Goal: Task Accomplishment & Management: Use online tool/utility

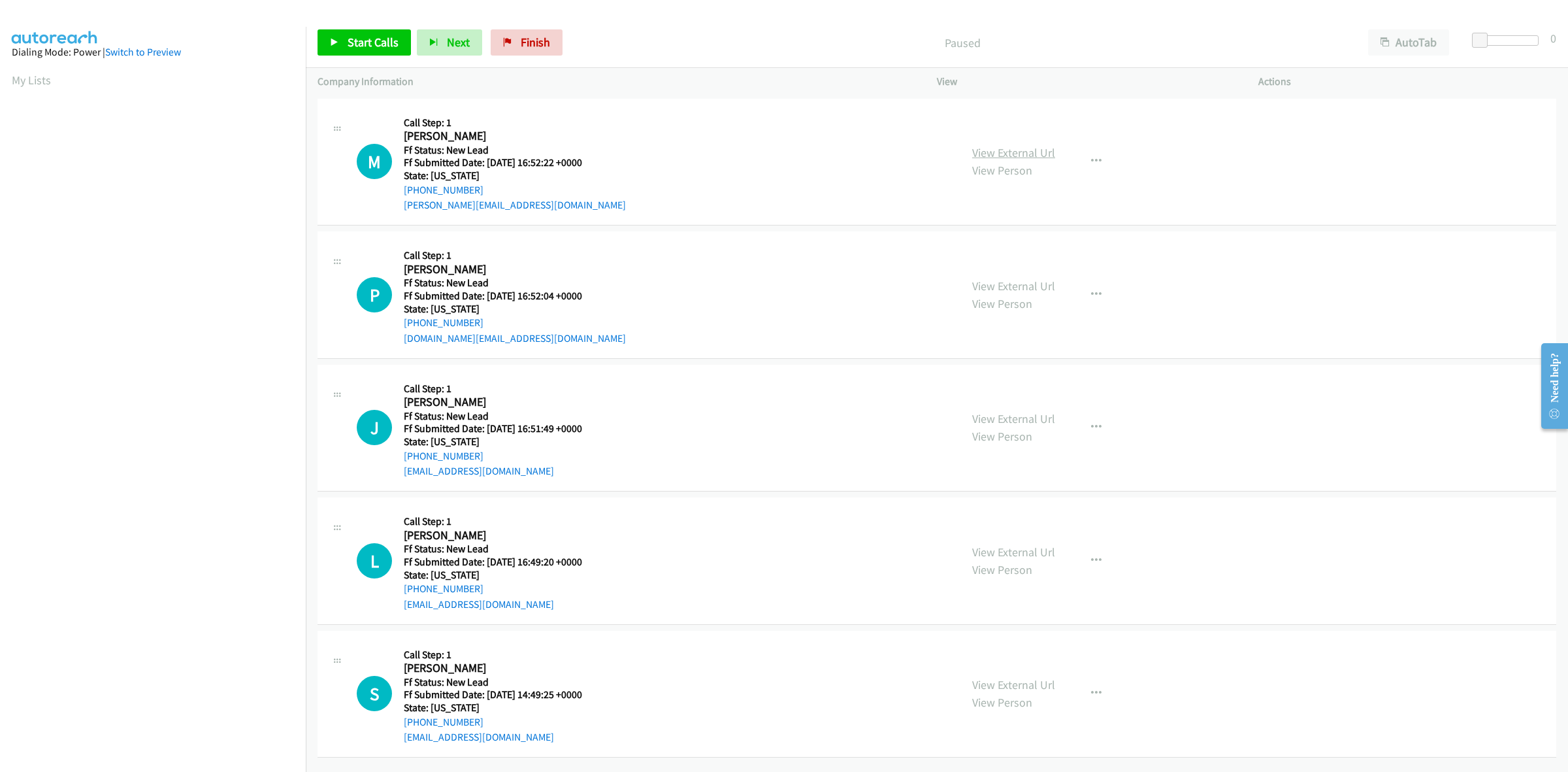
click at [1033, 149] on link "View External Url" at bounding box center [1014, 153] width 83 height 15
click at [1040, 284] on link "View External Url" at bounding box center [1014, 286] width 83 height 15
click at [1024, 416] on link "View External Url" at bounding box center [1014, 419] width 83 height 15
click at [1042, 554] on link "View External Url" at bounding box center [1014, 552] width 83 height 15
click at [1006, 681] on link "View External Url" at bounding box center [1014, 685] width 83 height 15
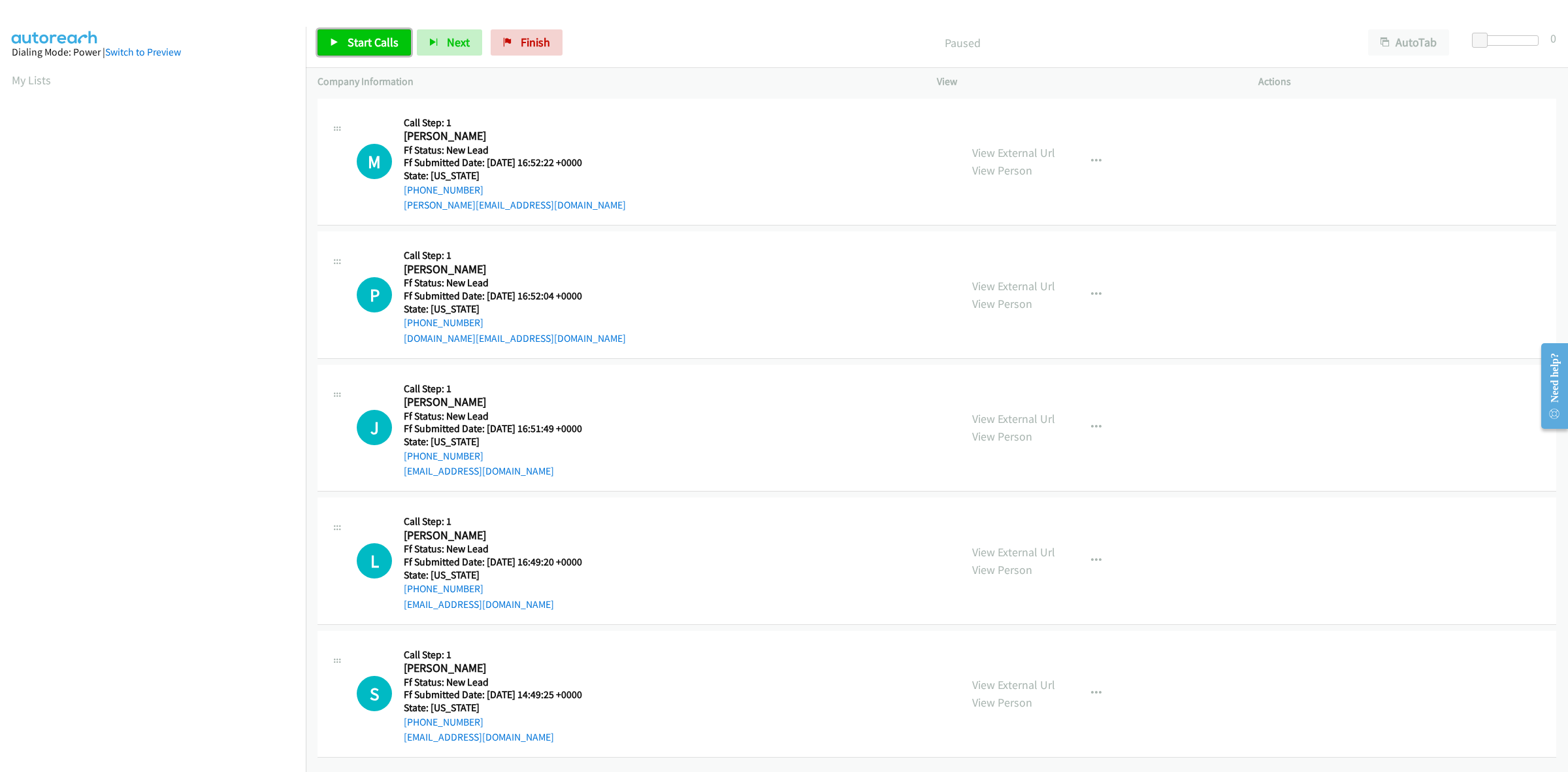
click at [374, 42] on span "Start Calls" at bounding box center [373, 42] width 51 height 15
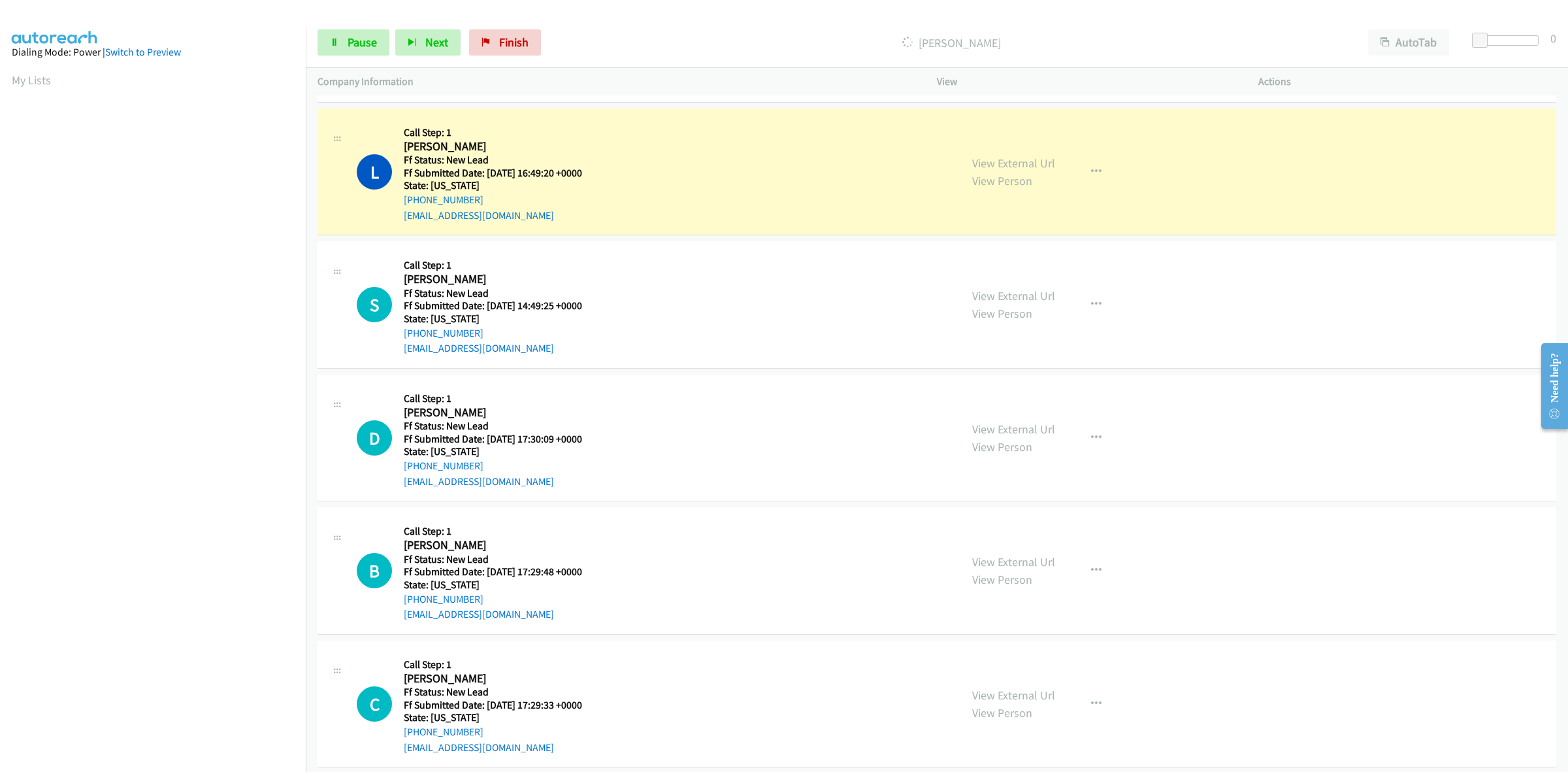
scroll to position [491, 0]
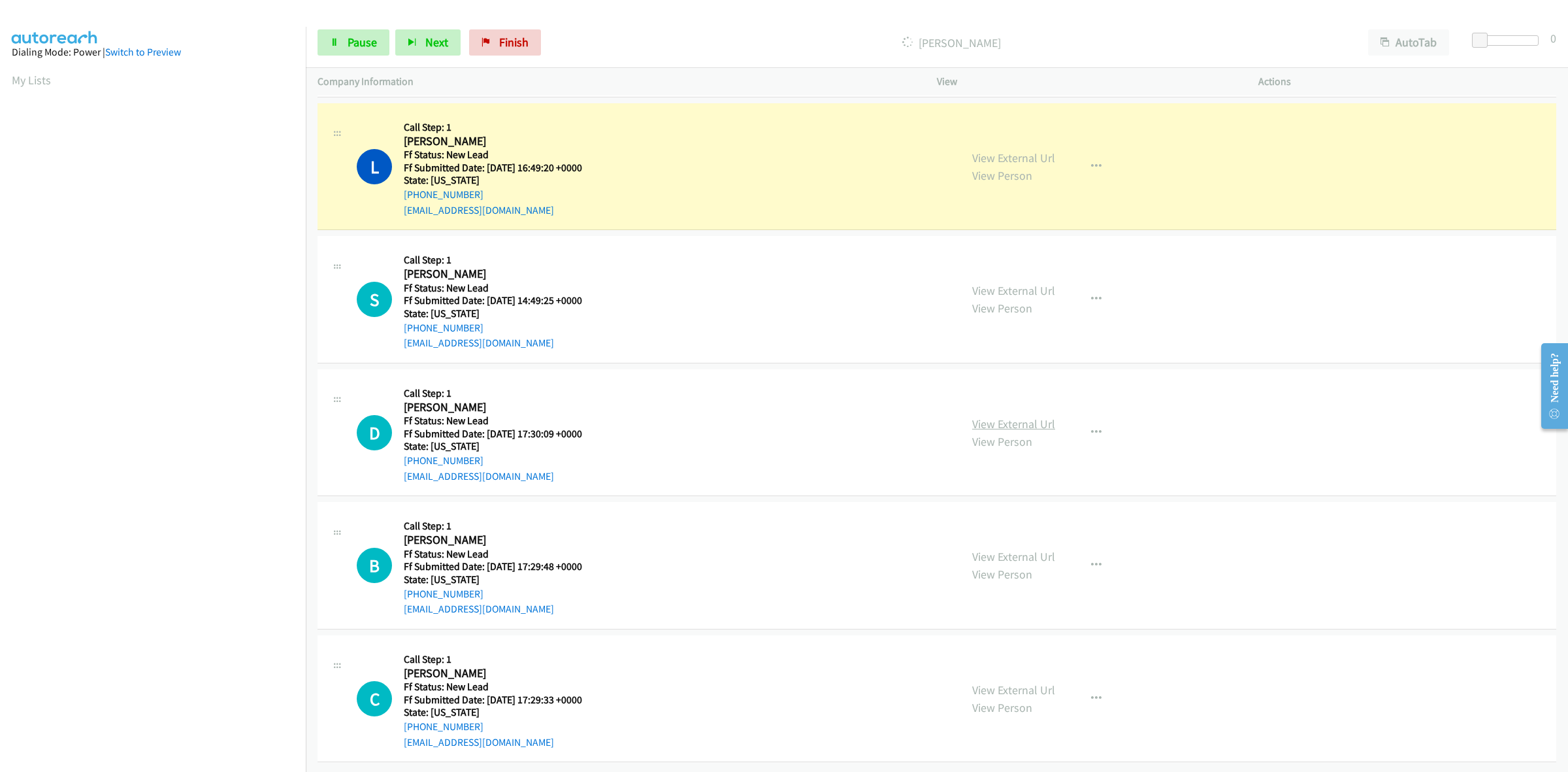
drag, startPoint x: 987, startPoint y: 410, endPoint x: 968, endPoint y: 407, distance: 19.2
click at [997, 417] on link "View External Url" at bounding box center [1014, 424] width 83 height 15
click at [1002, 549] on link "View External Url" at bounding box center [1014, 557] width 83 height 15
click at [1046, 683] on link "View External Url" at bounding box center [1014, 690] width 83 height 15
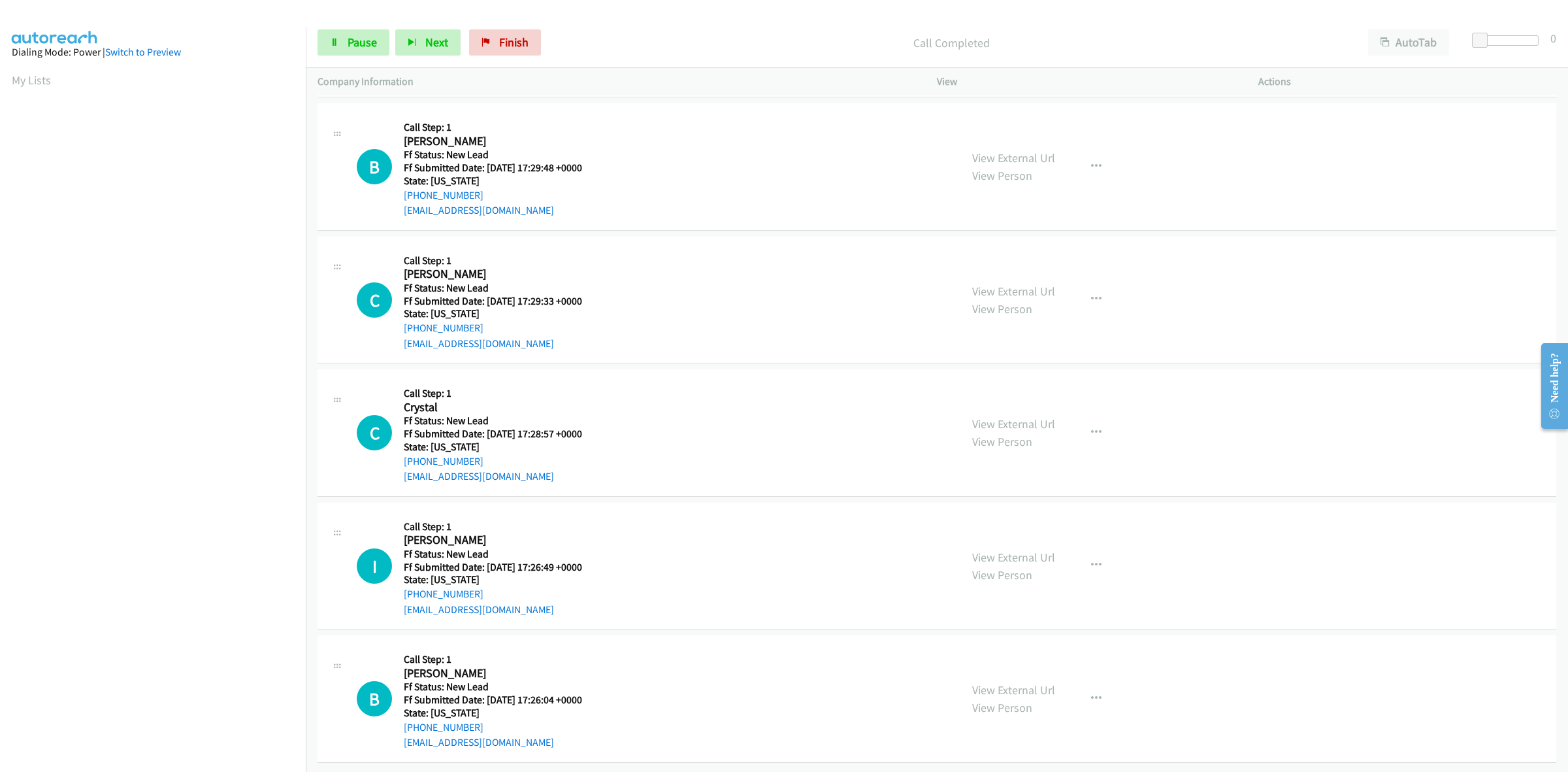
scroll to position [974, 0]
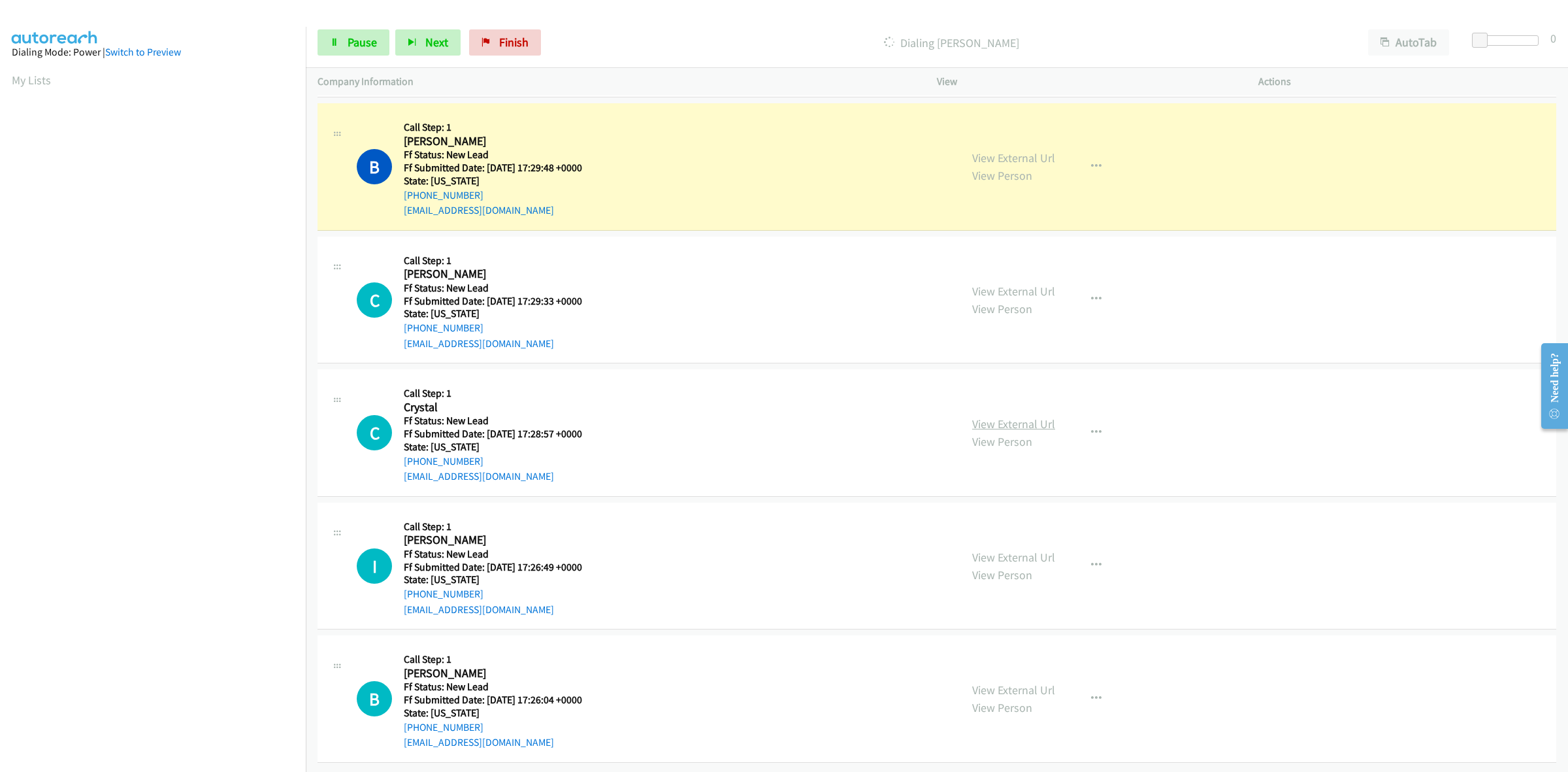
click at [993, 417] on link "View External Url" at bounding box center [1014, 424] width 83 height 15
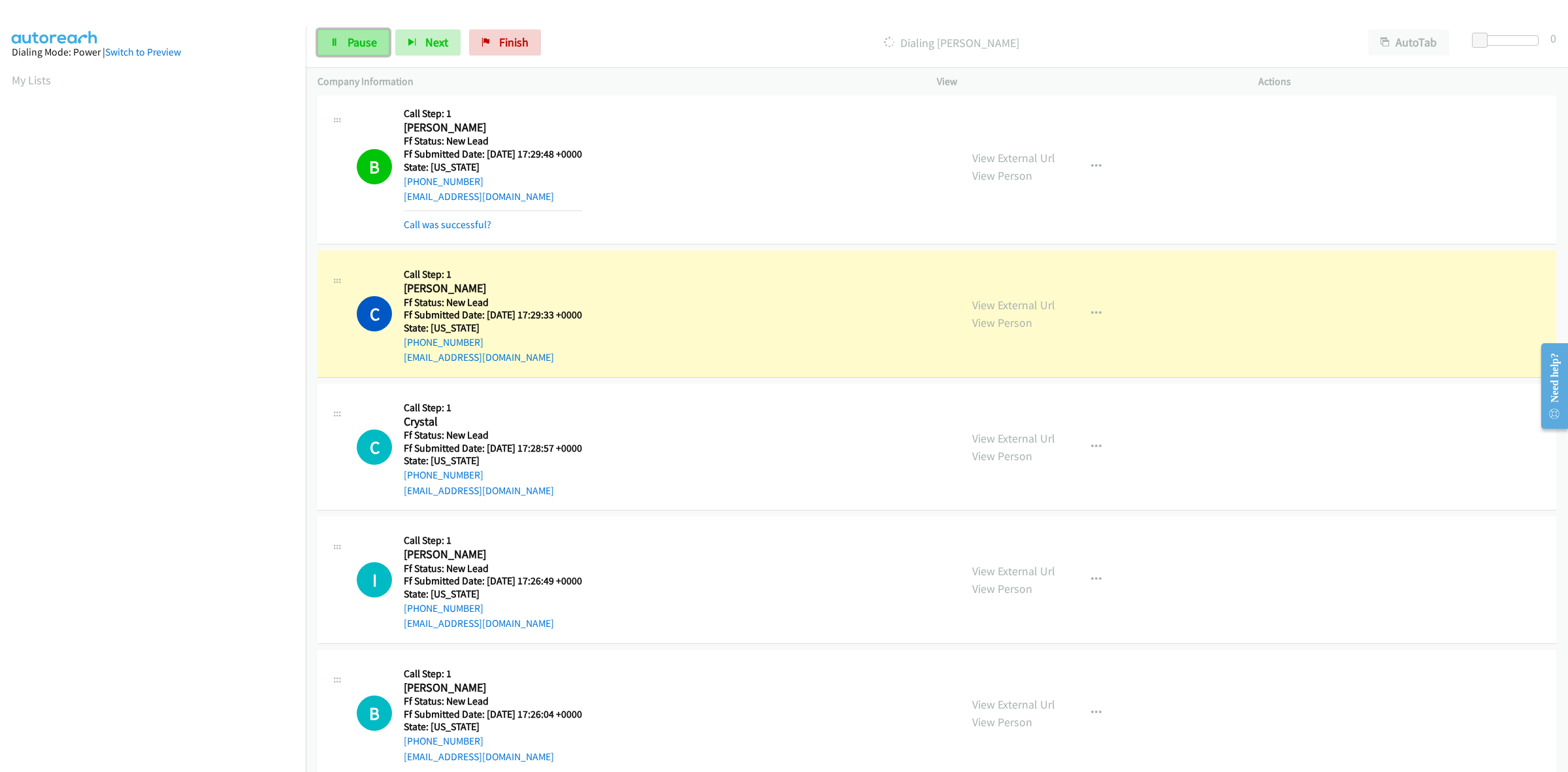
click at [363, 46] on span "Pause" at bounding box center [362, 42] width 30 height 15
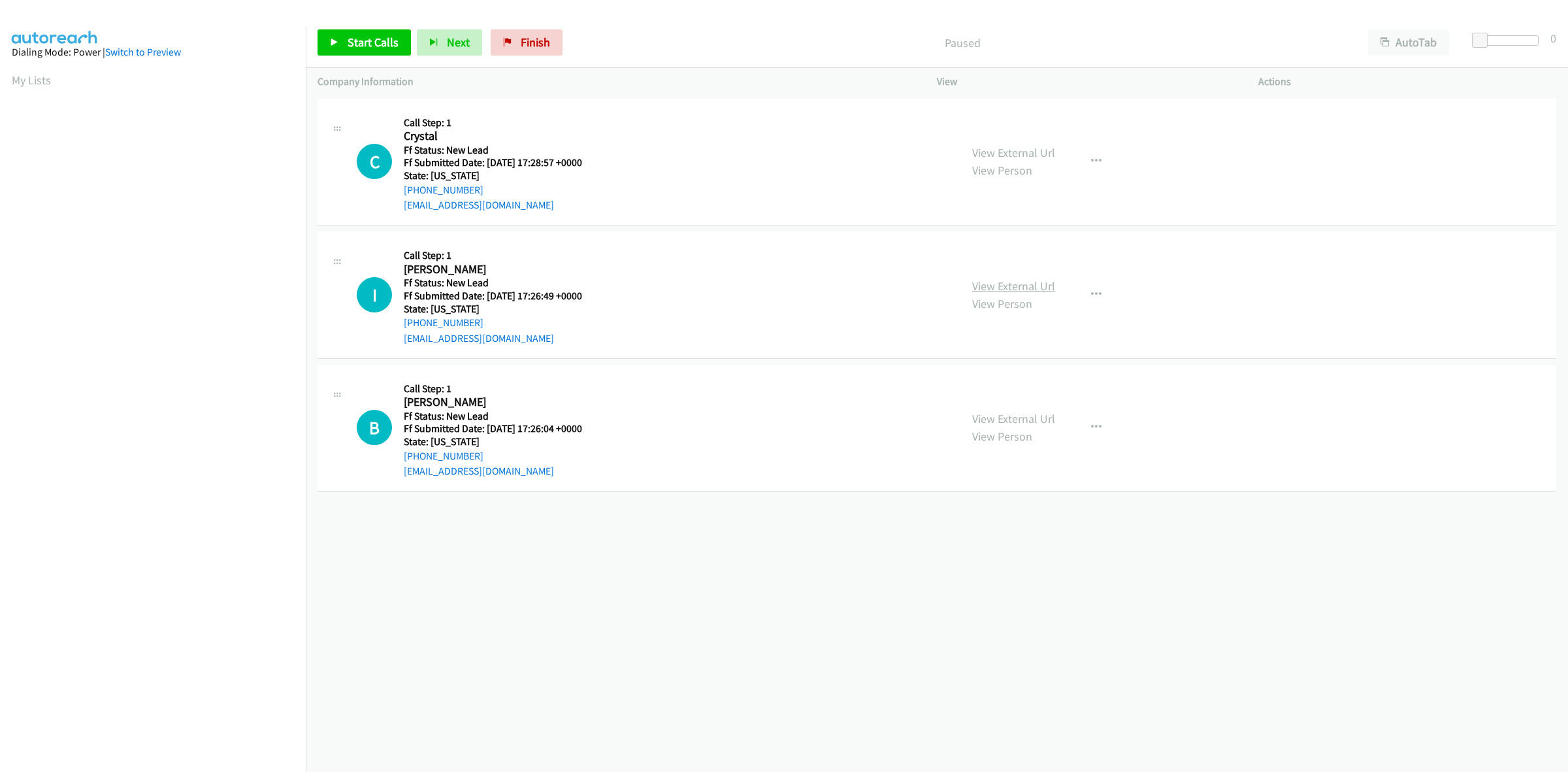
click at [993, 282] on link "View External Url" at bounding box center [1014, 286] width 83 height 15
click at [999, 413] on link "View External Url" at bounding box center [1014, 419] width 83 height 15
click at [363, 45] on span "Start Calls" at bounding box center [373, 42] width 51 height 15
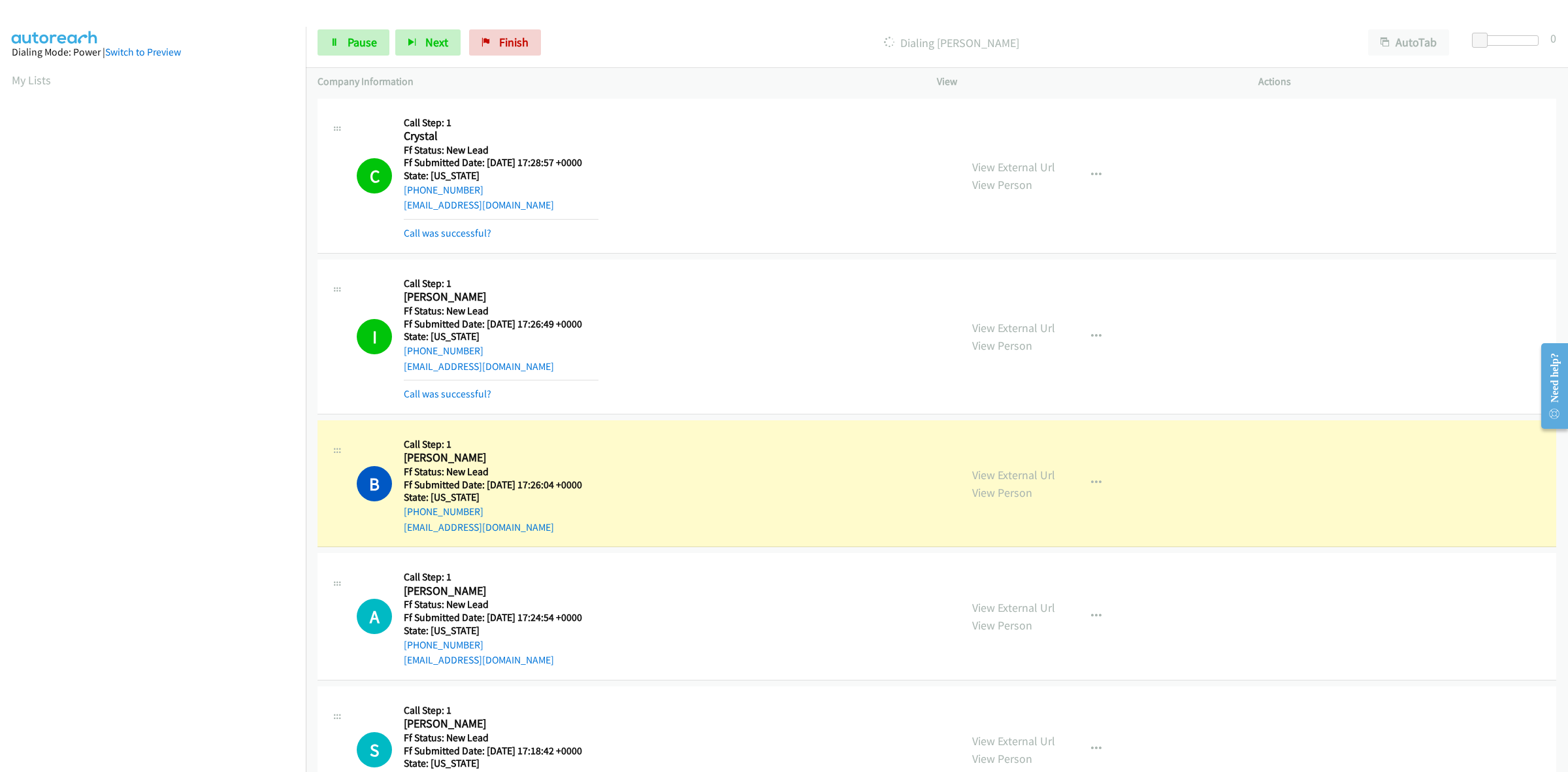
scroll to position [197, 0]
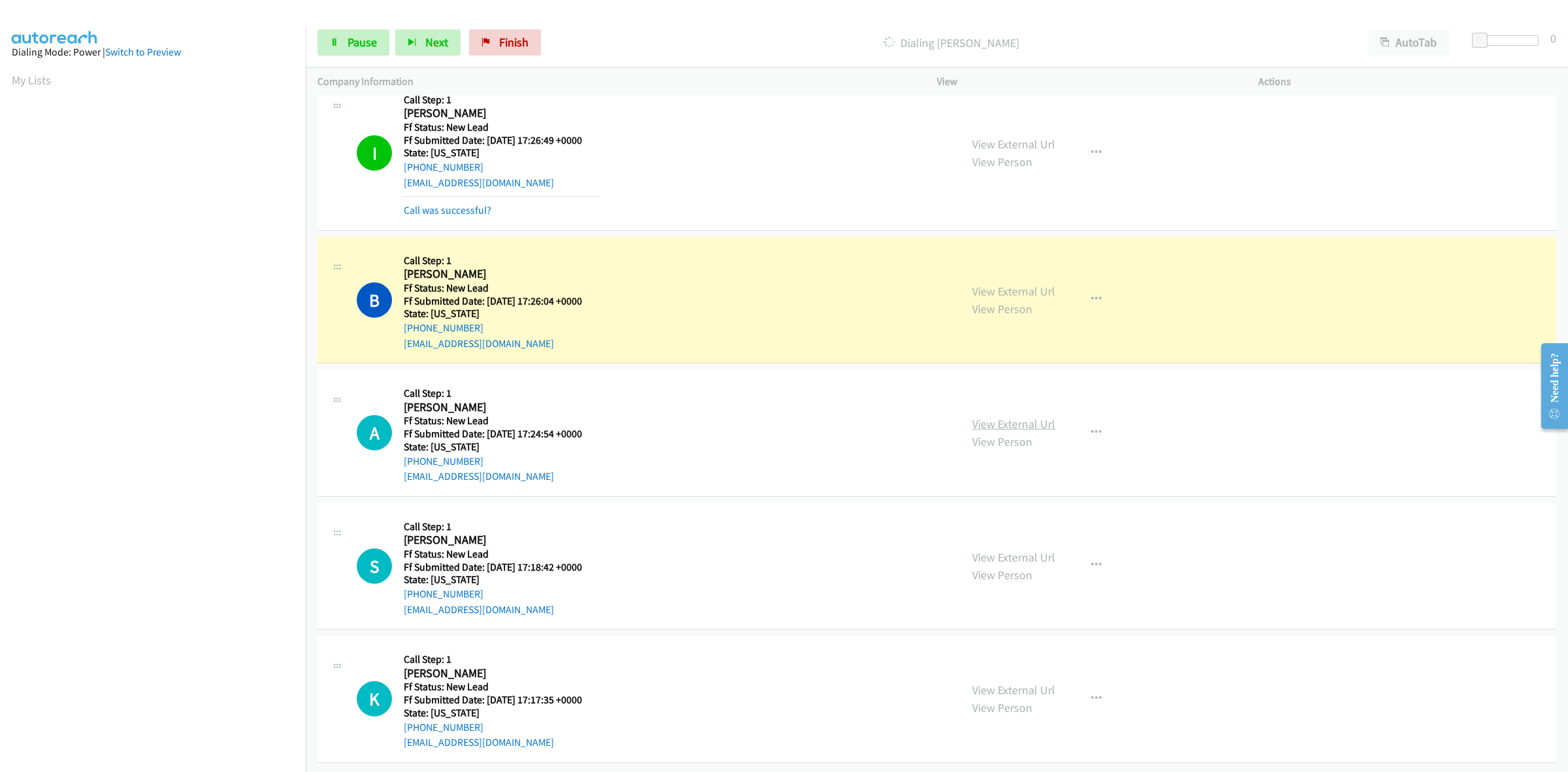
click at [1017, 417] on link "View External Url" at bounding box center [1014, 424] width 83 height 15
click at [1022, 550] on link "View External Url" at bounding box center [1014, 558] width 83 height 15
click at [1018, 683] on link "View External Url" at bounding box center [1014, 690] width 83 height 15
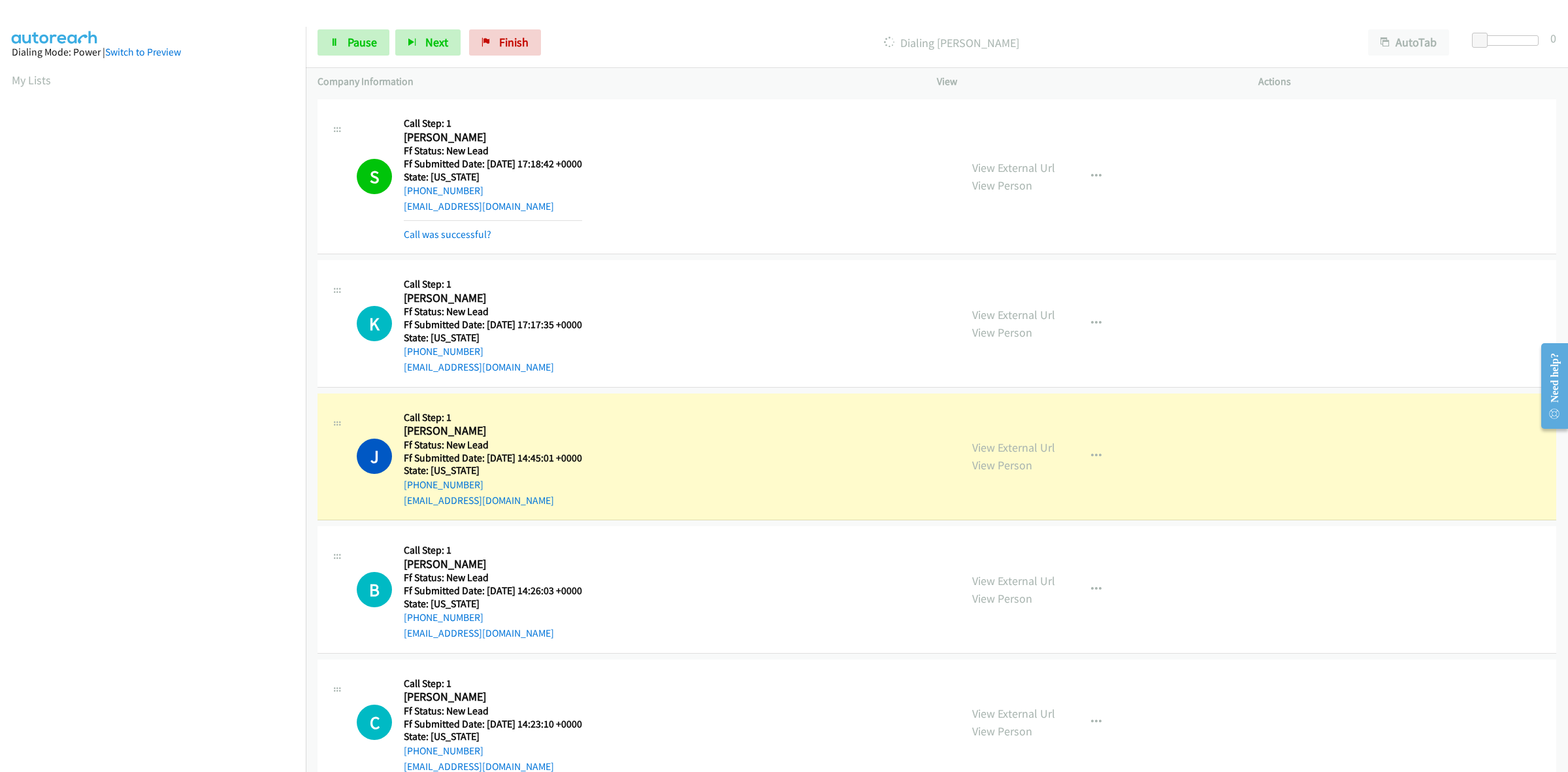
scroll to position [680, 0]
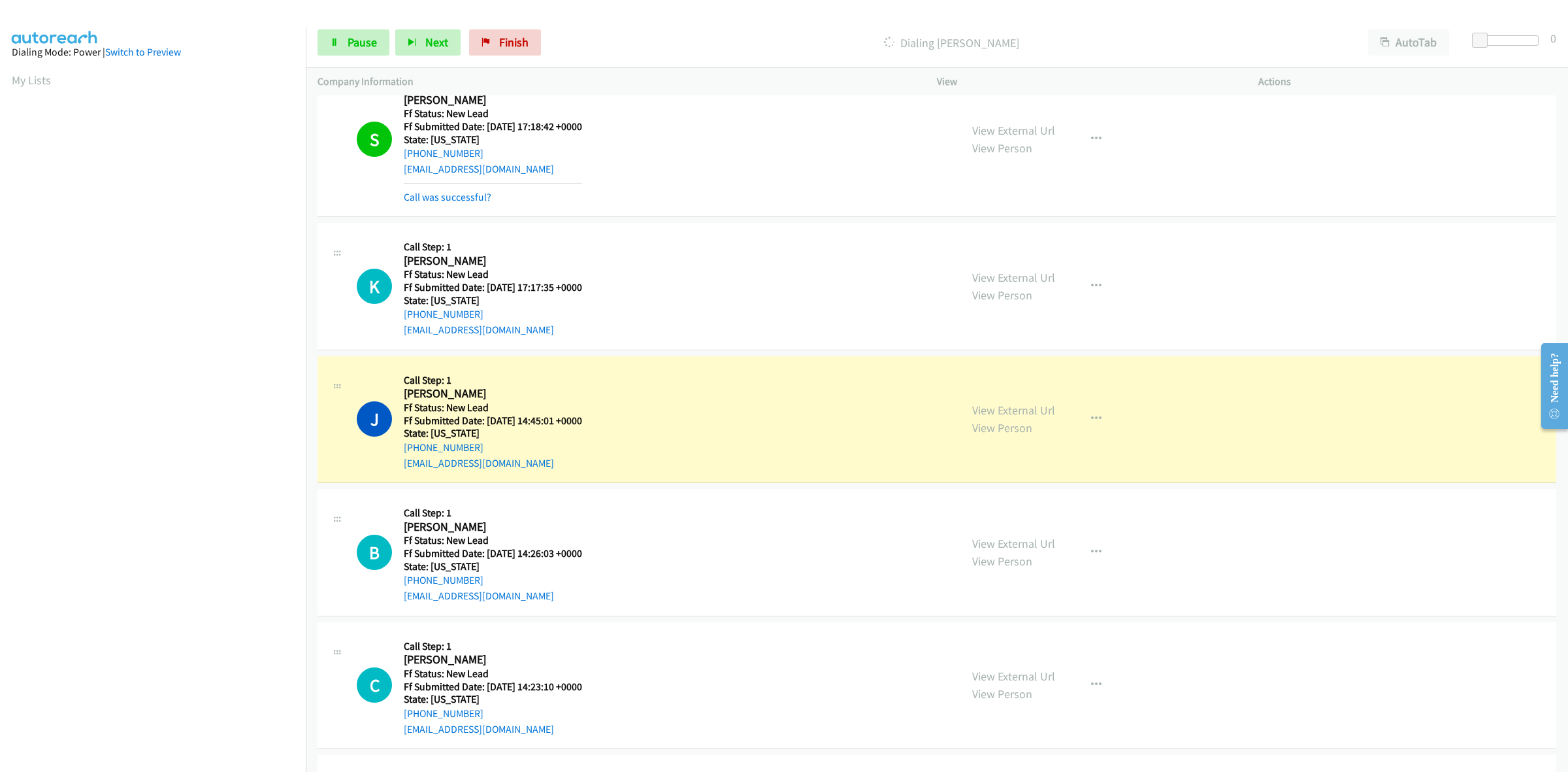
click at [1021, 412] on div "View External Url View Person View External Url Email Schedule/Manage Callback …" at bounding box center [1127, 420] width 333 height 103
click at [1026, 407] on link "View External Url" at bounding box center [1014, 410] width 83 height 15
click at [1009, 545] on link "View External Url" at bounding box center [1014, 544] width 83 height 15
click at [1012, 674] on link "View External Url" at bounding box center [1014, 677] width 83 height 15
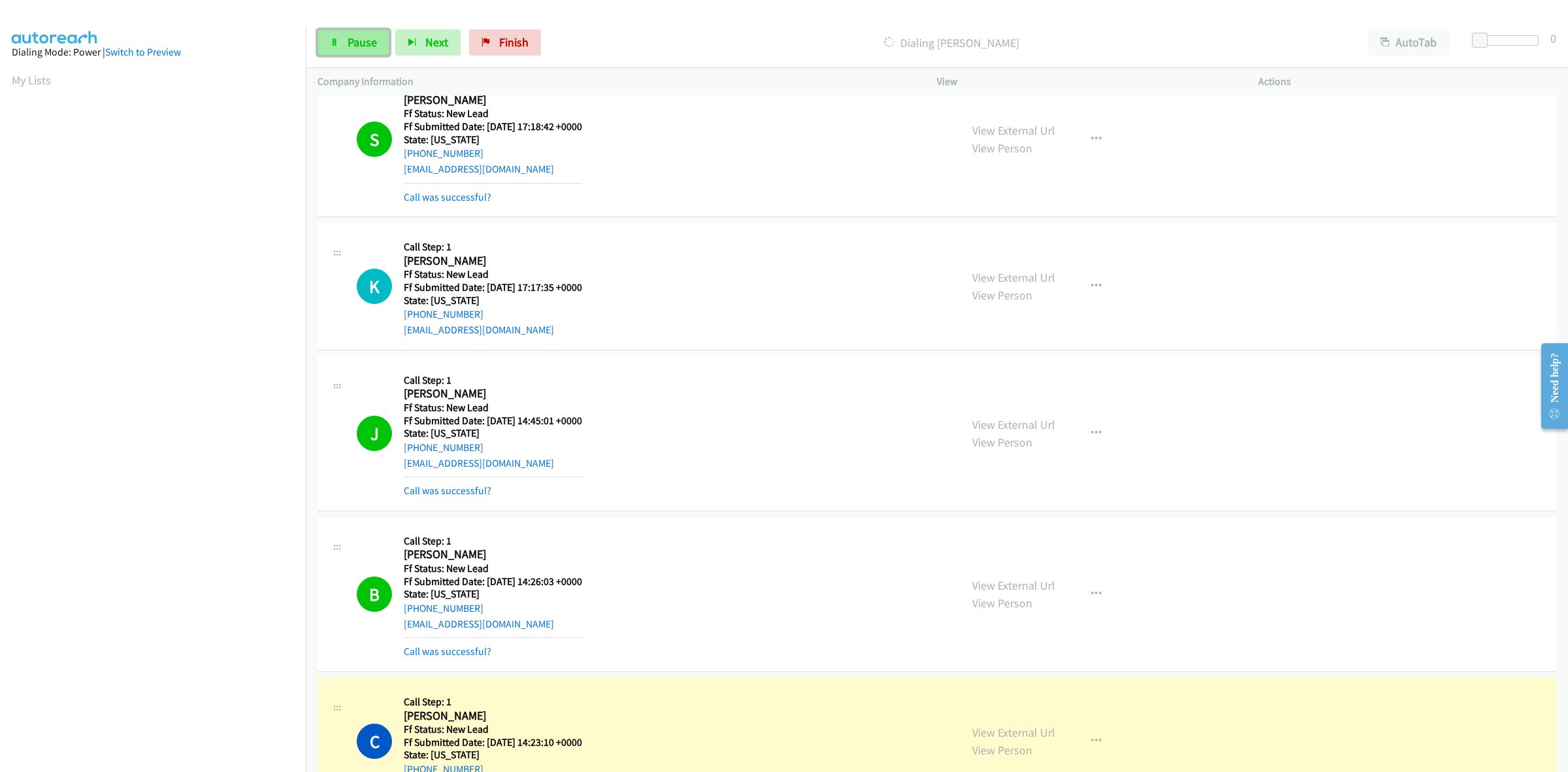
click at [363, 40] on span "Pause" at bounding box center [362, 42] width 30 height 15
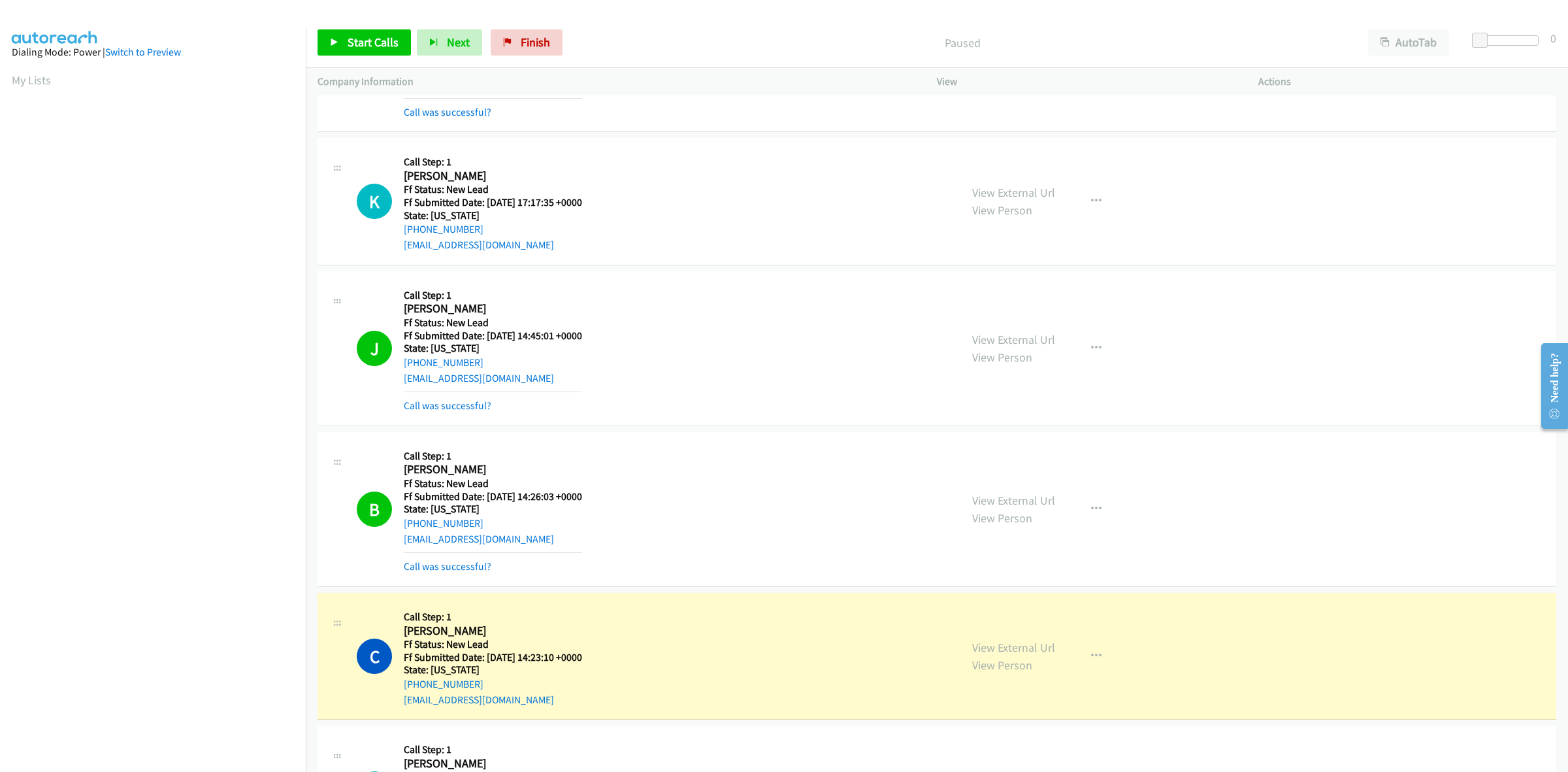
scroll to position [1002, 0]
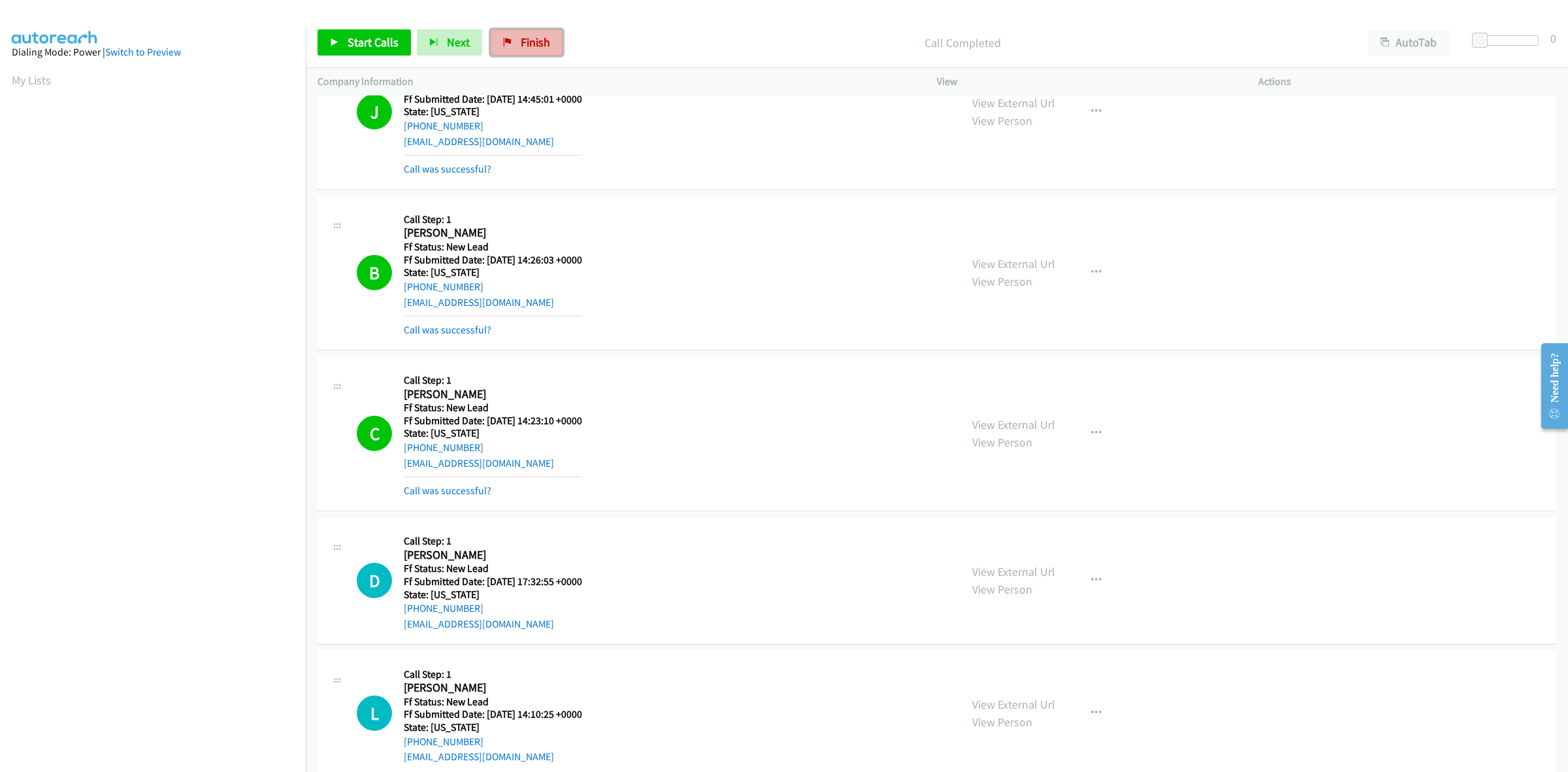
click at [527, 36] on span "Finish" at bounding box center [535, 42] width 30 height 15
